Goal: Transaction & Acquisition: Purchase product/service

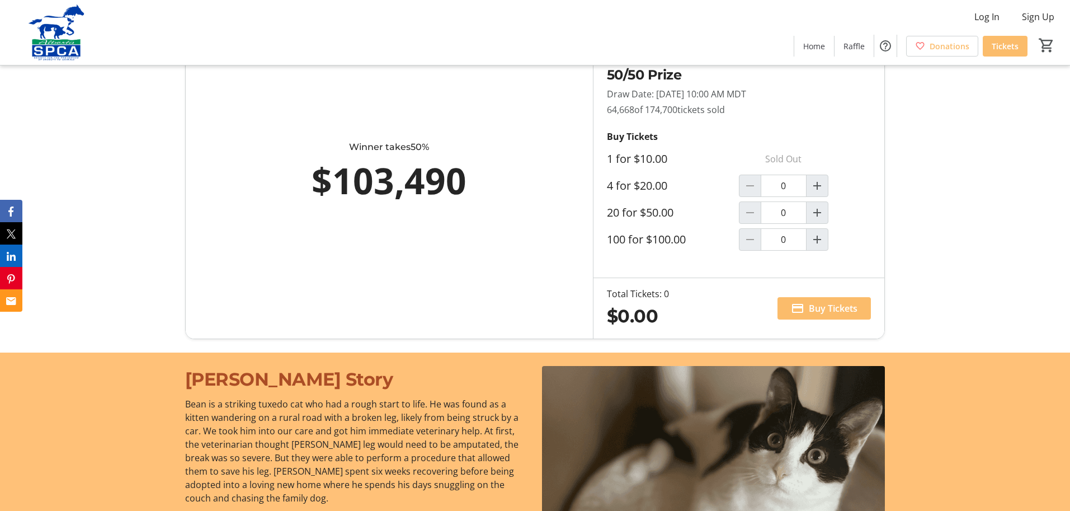
scroll to position [734, 0]
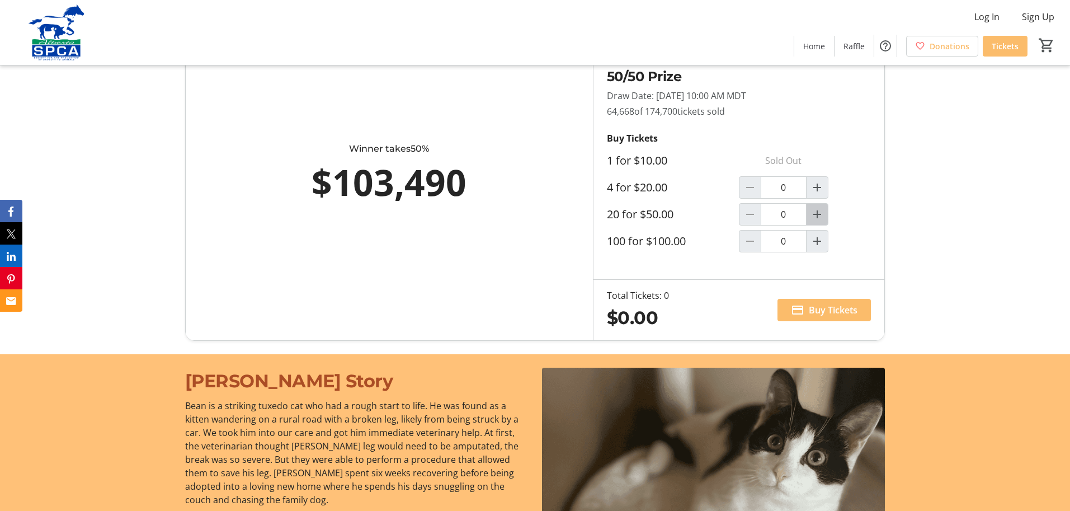
click at [820, 214] on mat-icon "Increment by one" at bounding box center [816, 213] width 13 height 13
click at [749, 212] on mat-icon "Decrement by one" at bounding box center [749, 213] width 13 height 13
type input "0"
click at [818, 191] on mat-icon "Increment by one" at bounding box center [816, 187] width 13 height 13
type input "1"
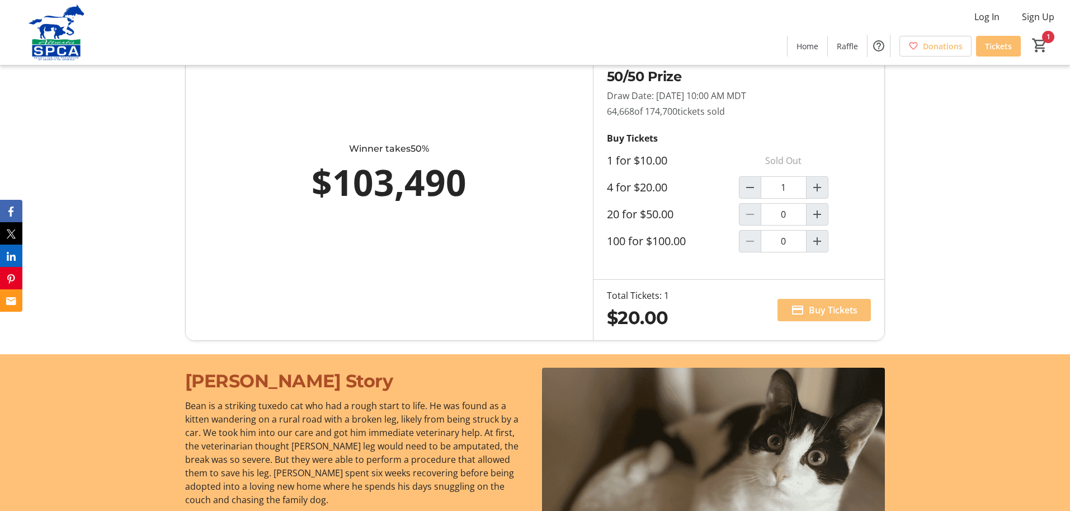
click at [820, 308] on span "Buy Tickets" at bounding box center [833, 309] width 49 height 13
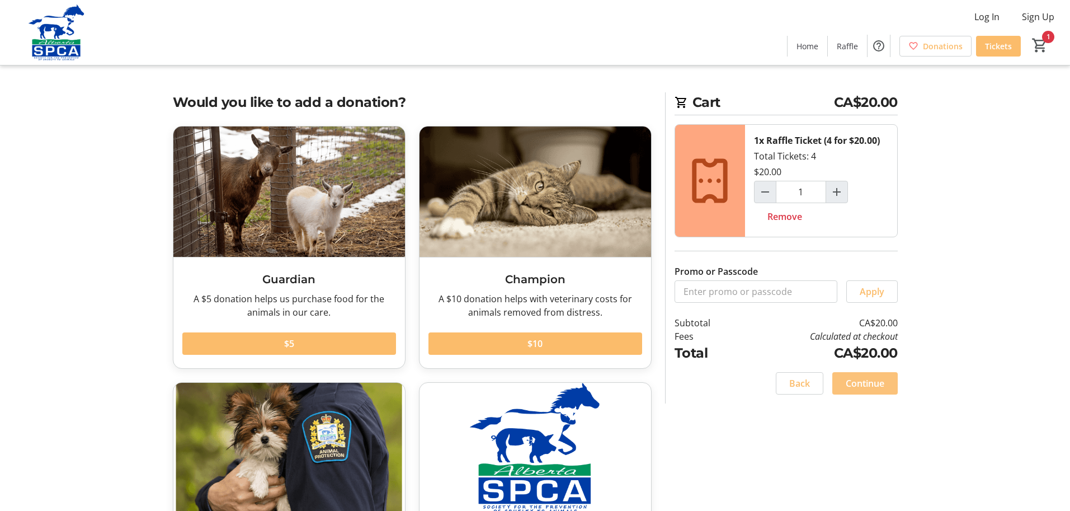
click at [858, 386] on span "Continue" at bounding box center [864, 382] width 39 height 13
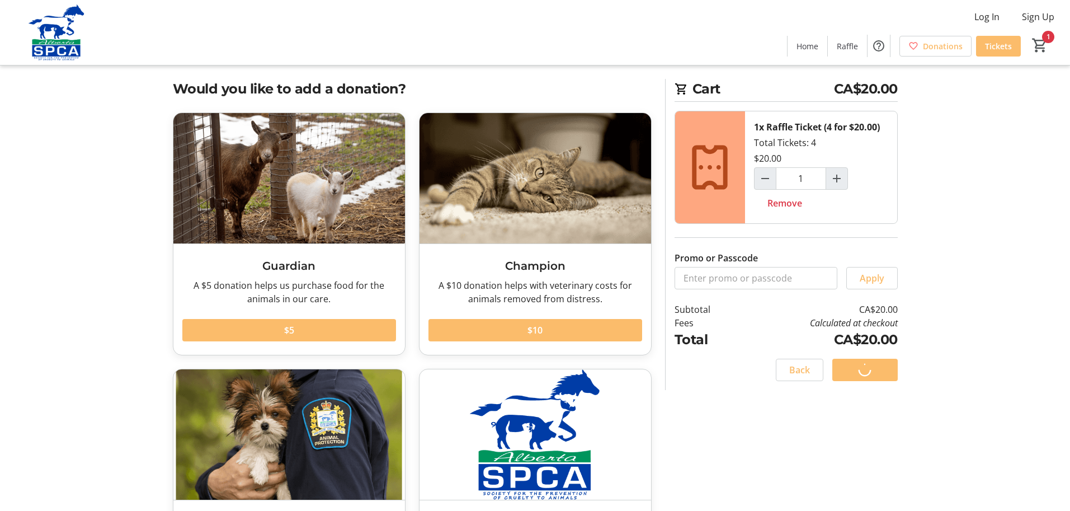
scroll to position [14, 0]
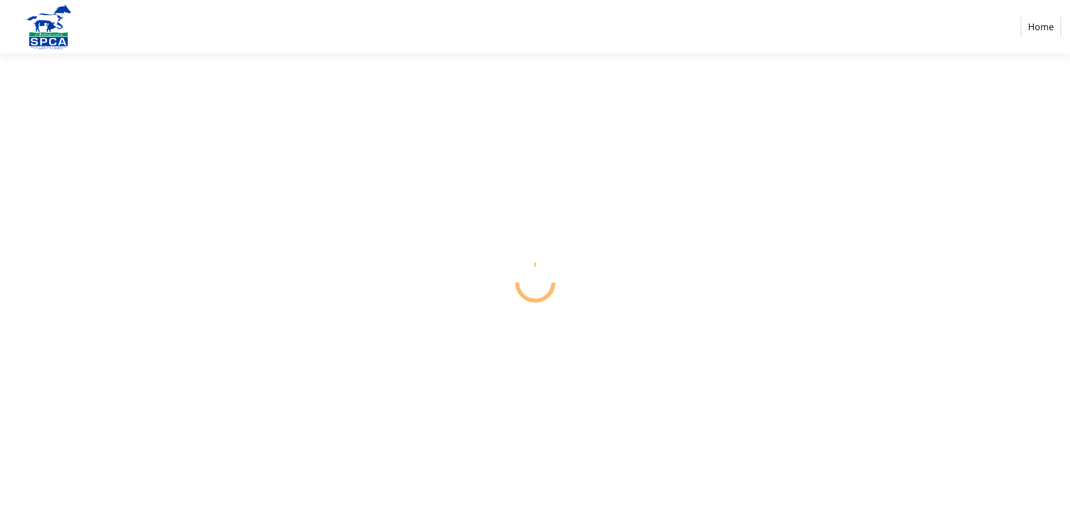
select select "CA"
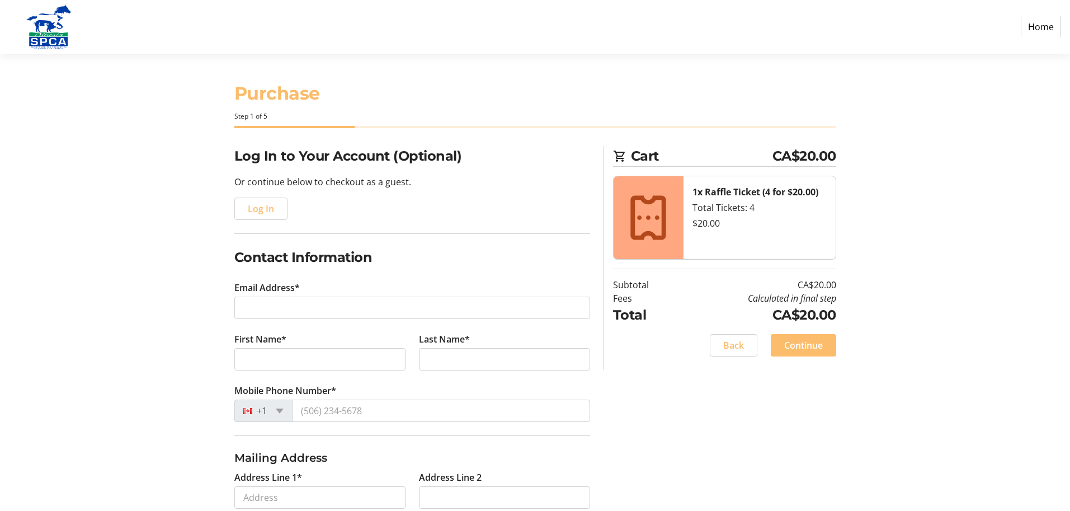
scroll to position [2, 0]
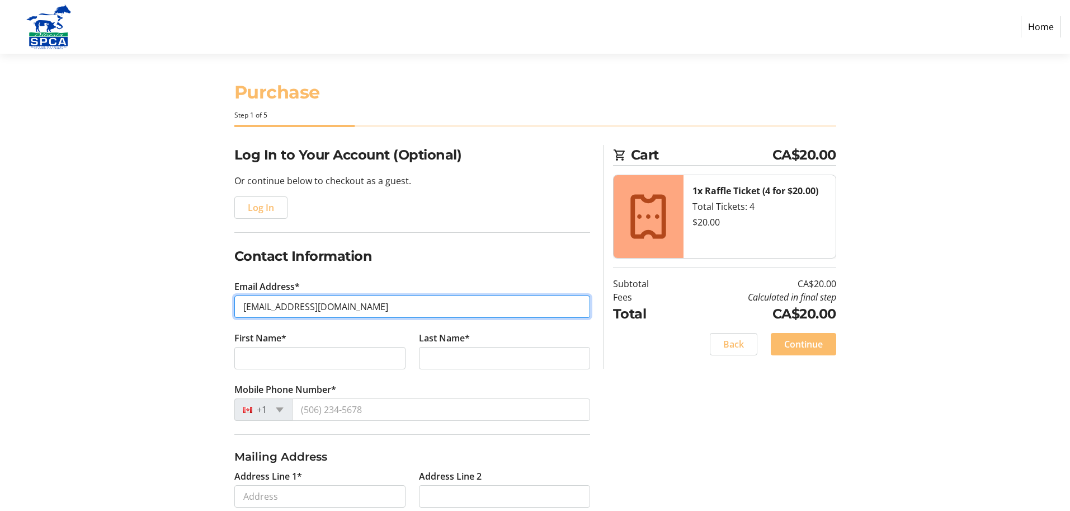
type input "[EMAIL_ADDRESS][DOMAIN_NAME]"
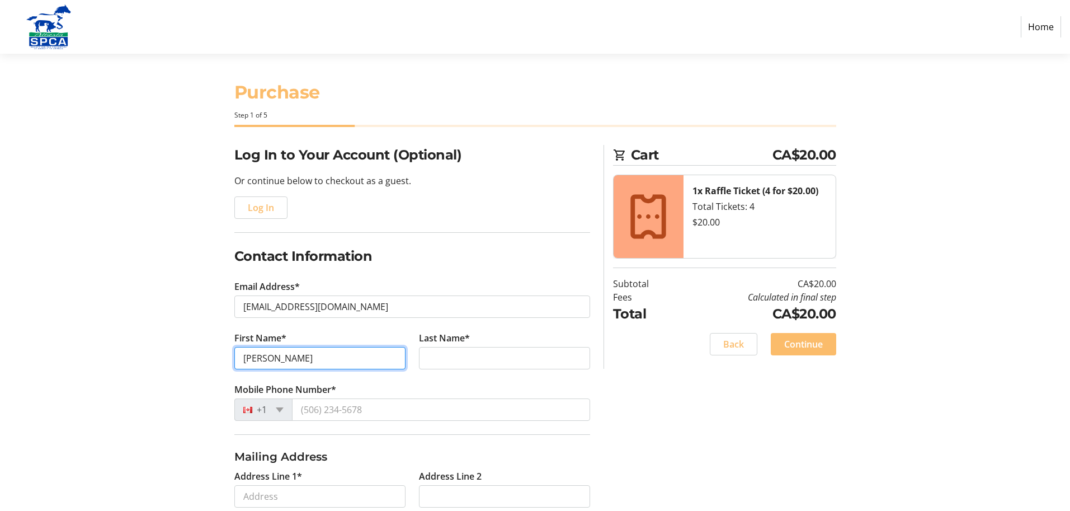
type input "[PERSON_NAME]"
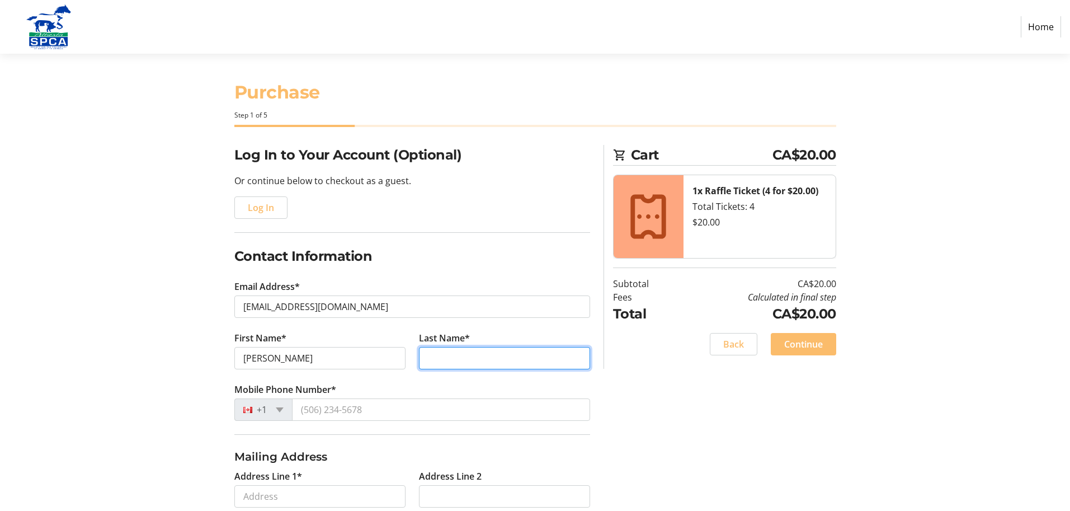
click at [443, 351] on input "Last Name*" at bounding box center [504, 358] width 171 height 22
type input "Read"
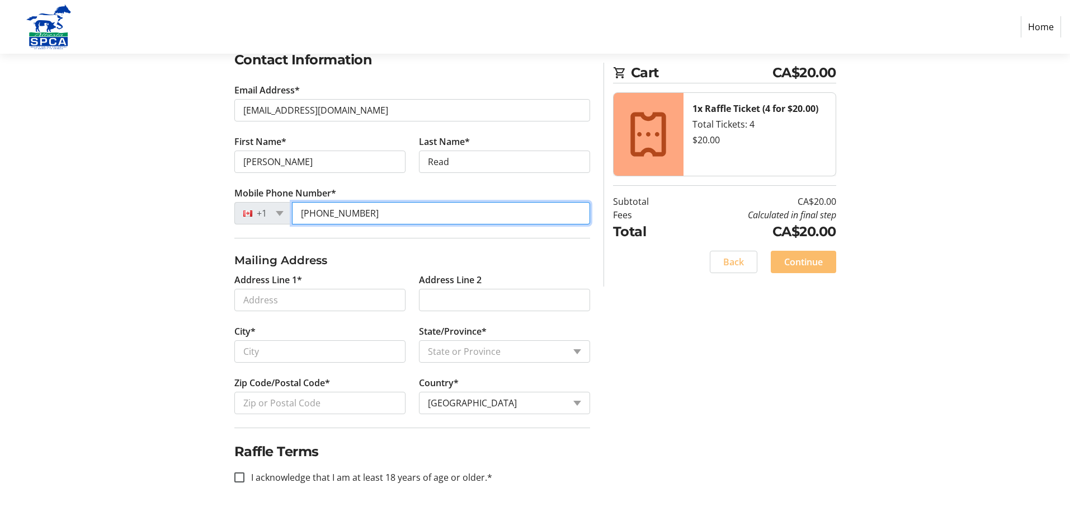
scroll to position [198, 0]
type input "[PHONE_NUMBER]"
click at [240, 476] on input "I acknowledge that I am at least 18 years of age or older.*" at bounding box center [239, 477] width 10 height 10
checkbox input "true"
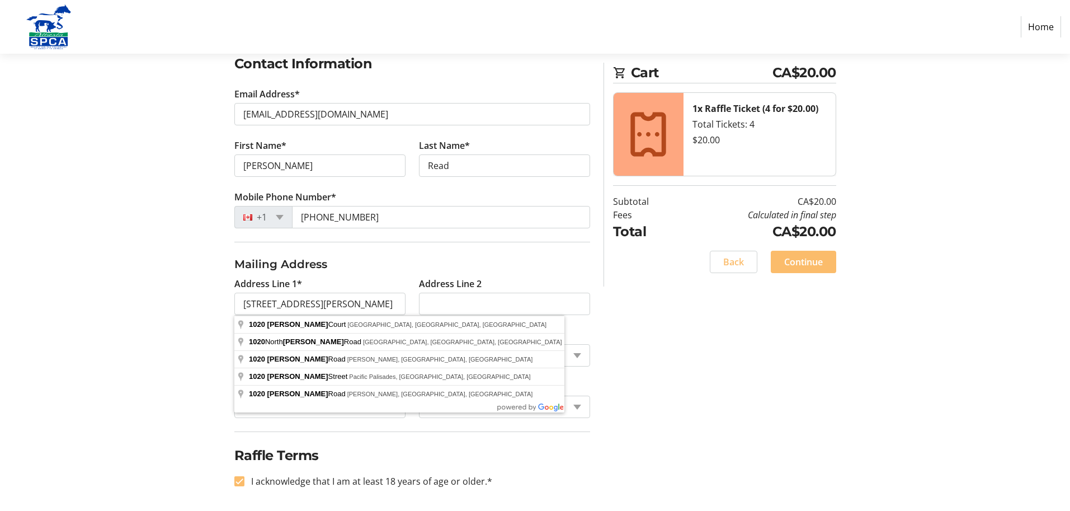
type input "[STREET_ADDRESS][PERSON_NAME]"
type input "[GEOGRAPHIC_DATA]"
select select "AB"
type input "T8A 2L5"
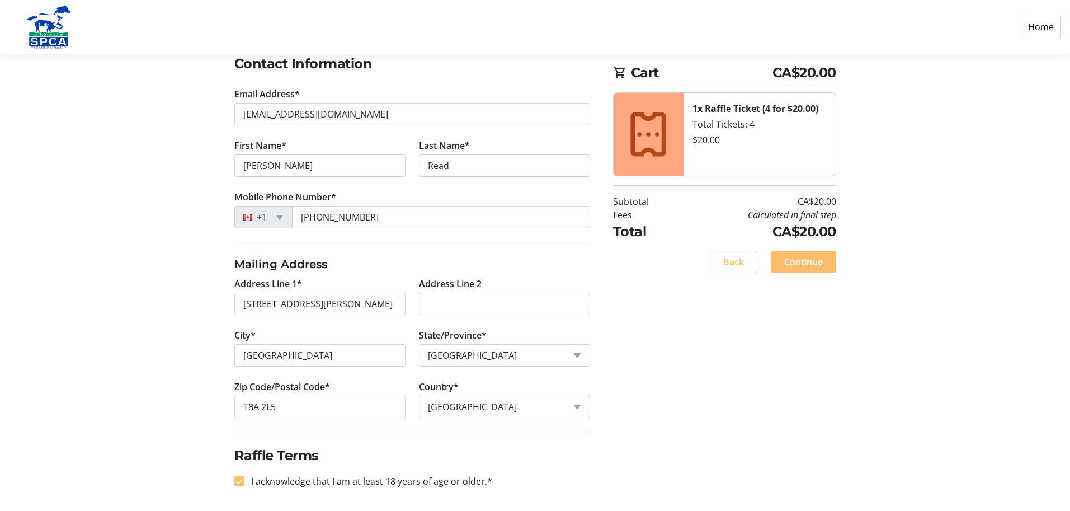
scroll to position [197, 0]
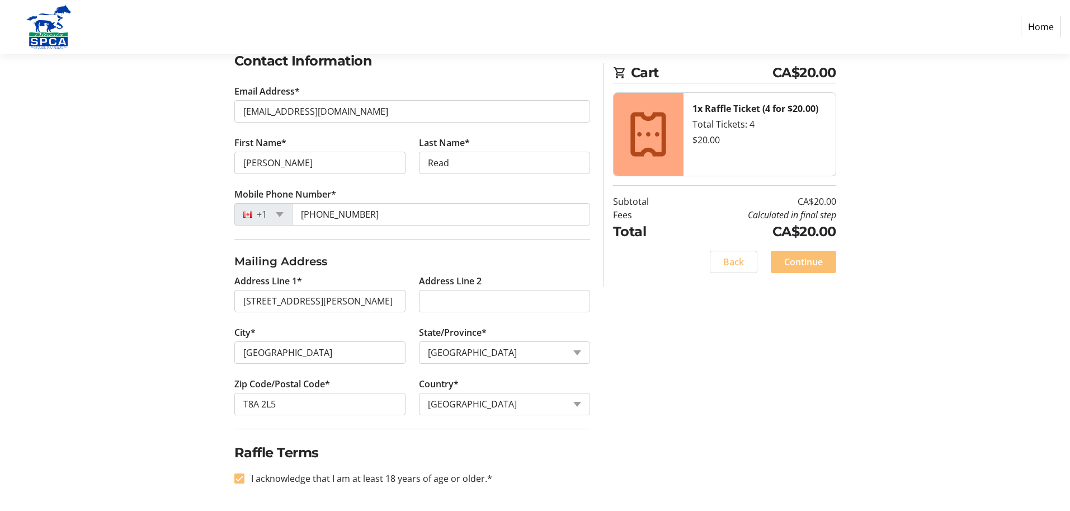
click at [786, 264] on span "Continue" at bounding box center [803, 261] width 39 height 13
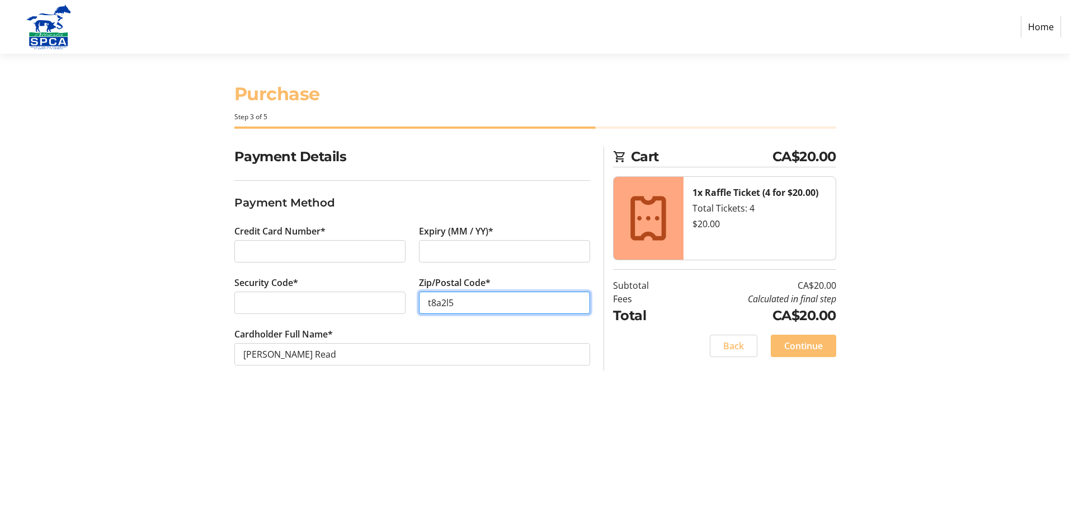
type input "t8a2l5"
click at [795, 348] on span "Continue" at bounding box center [803, 345] width 39 height 13
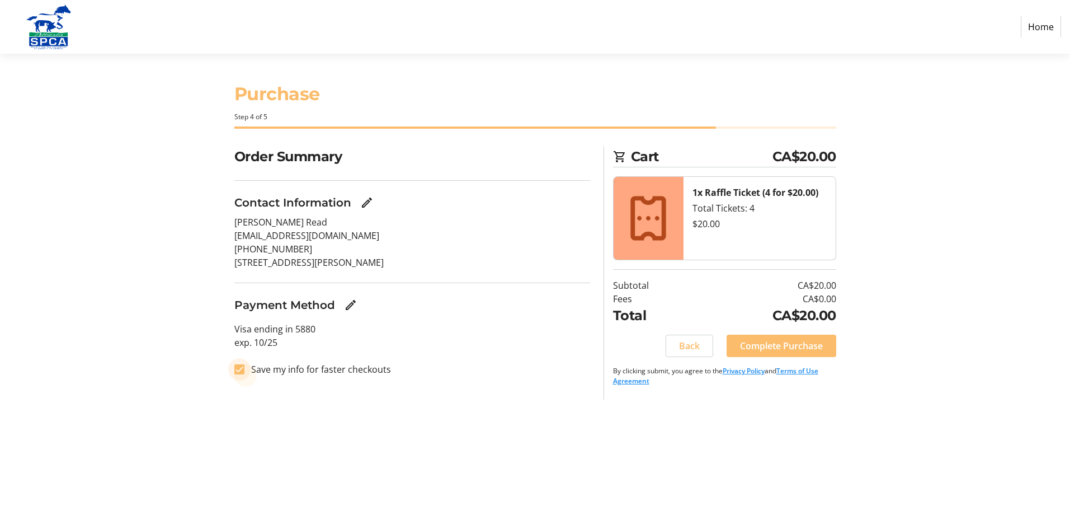
click at [242, 370] on input "Save my info for faster checkouts" at bounding box center [239, 369] width 10 height 10
checkbox input "false"
click at [782, 346] on span "Complete Purchase" at bounding box center [781, 345] width 83 height 13
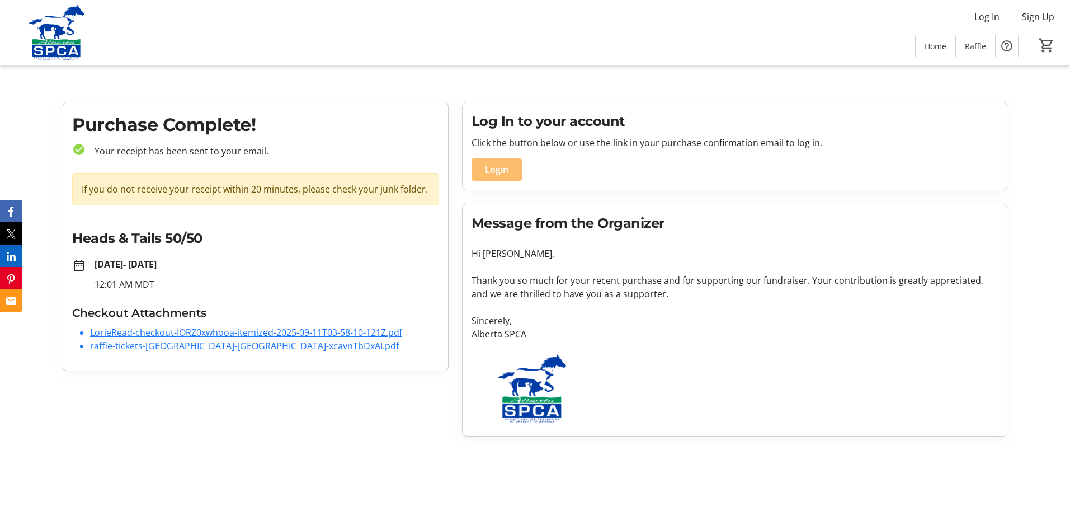
scroll to position [0, 1]
